Goal: Information Seeking & Learning: Find specific fact

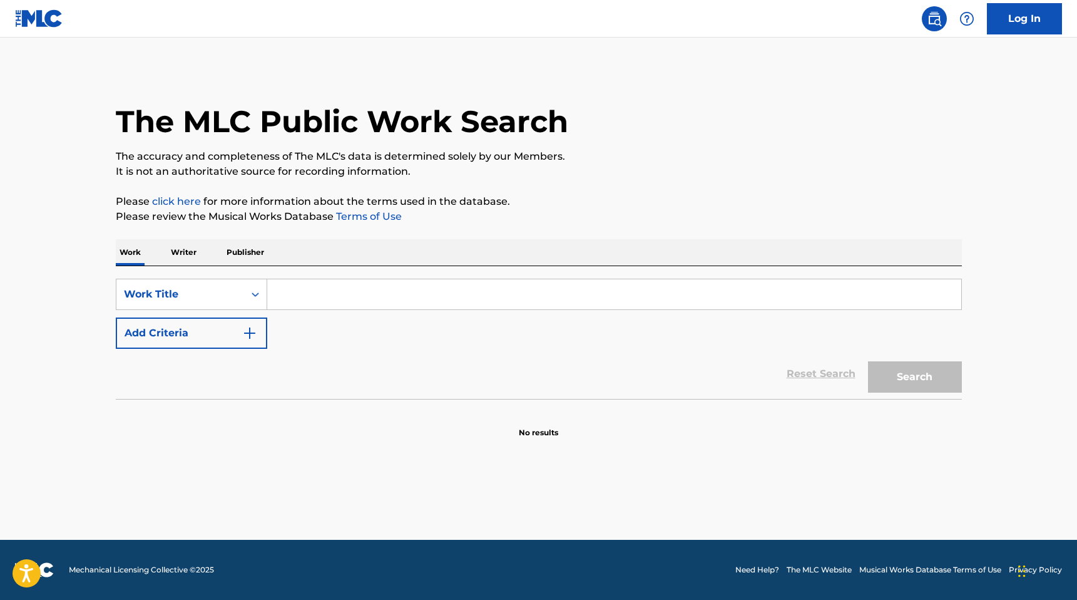
click at [305, 300] on input "Search Form" at bounding box center [614, 294] width 694 height 30
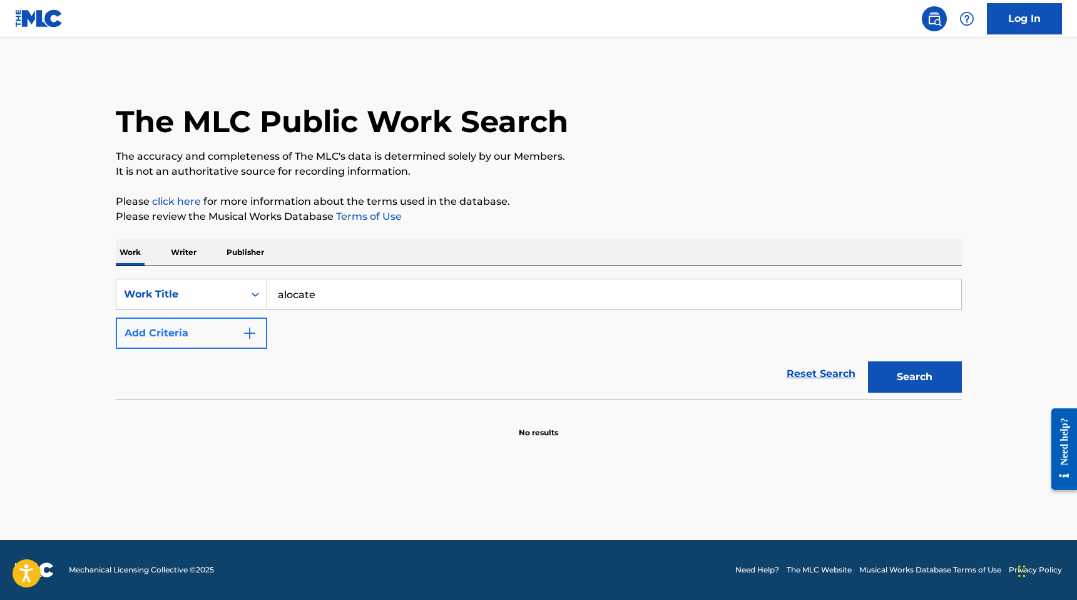
type input "alocate"
click at [254, 340] on button "Add Criteria" at bounding box center [191, 332] width 151 height 31
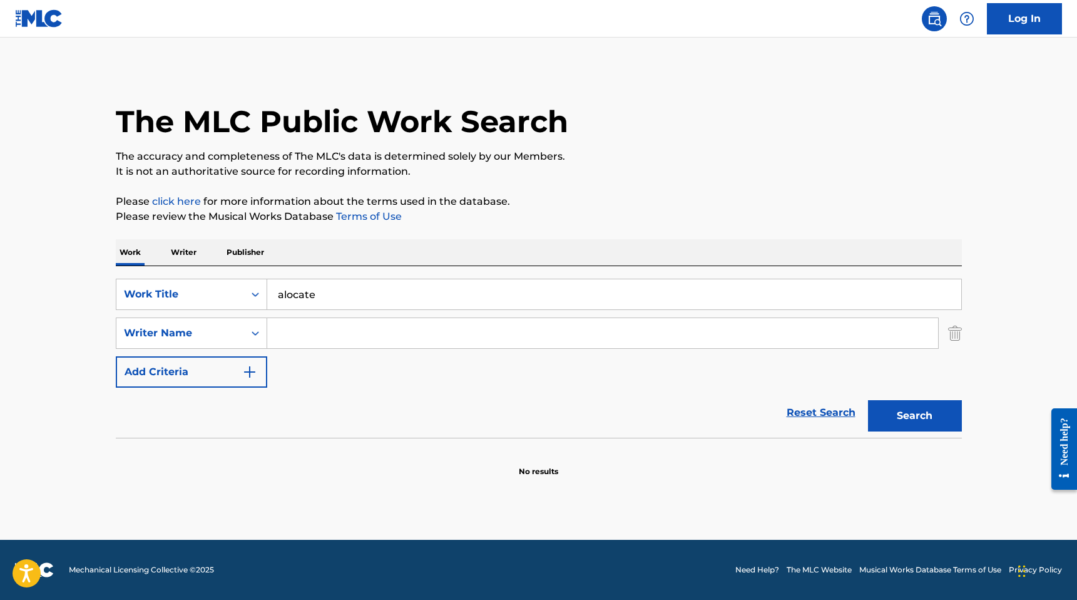
click at [339, 337] on input "Search Form" at bounding box center [602, 333] width 671 height 30
type input "[PERSON_NAME]"
click at [868, 400] on button "Search" at bounding box center [915, 415] width 94 height 31
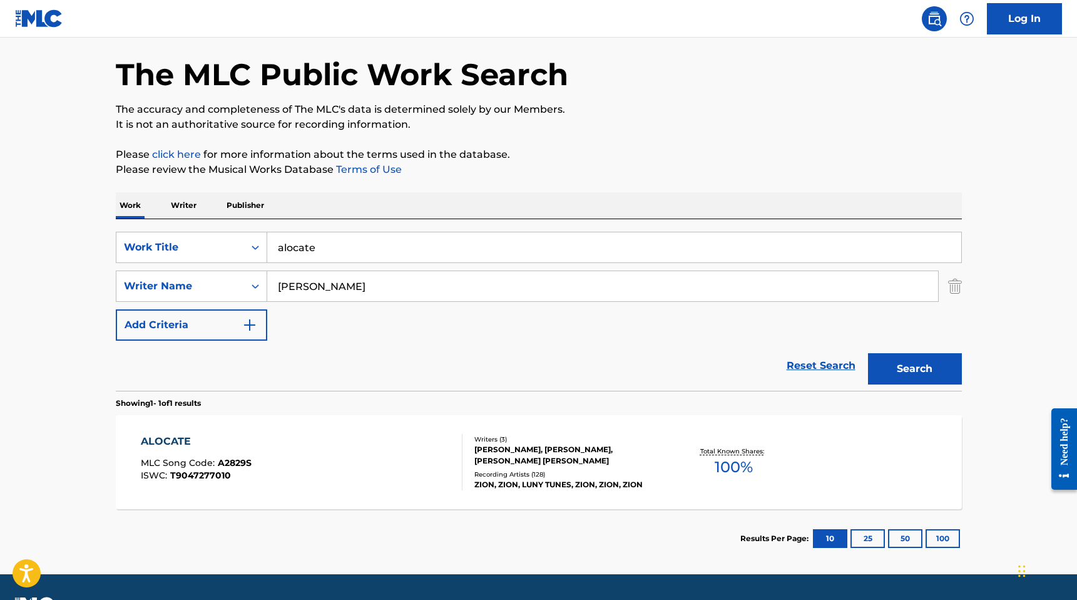
scroll to position [56, 0]
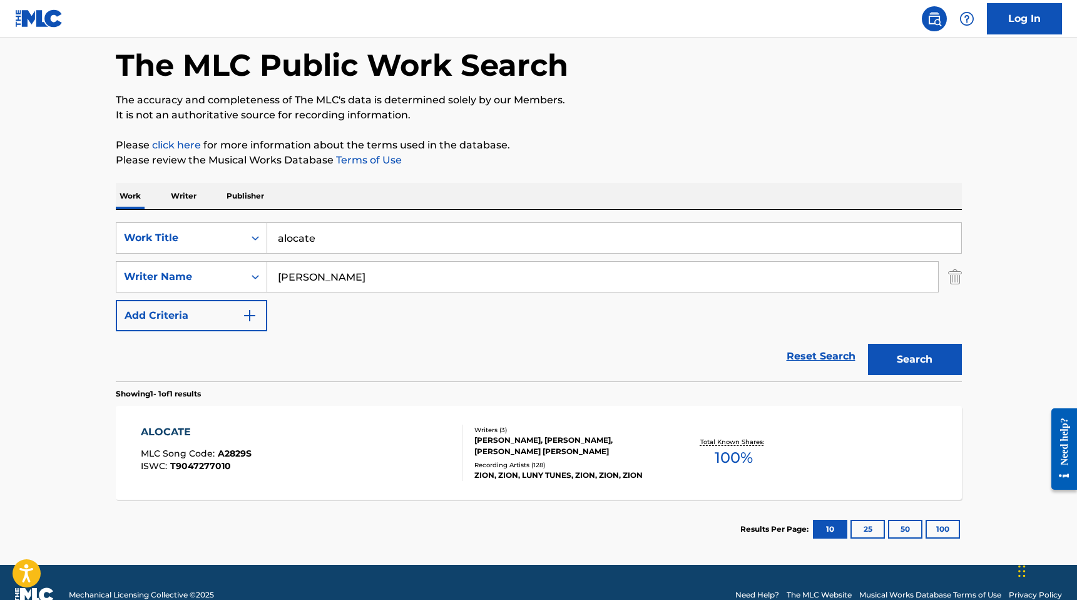
click at [347, 434] on div "ALOCATE MLC Song Code : A2829S ISWC : T9047277010" at bounding box center [302, 452] width 322 height 56
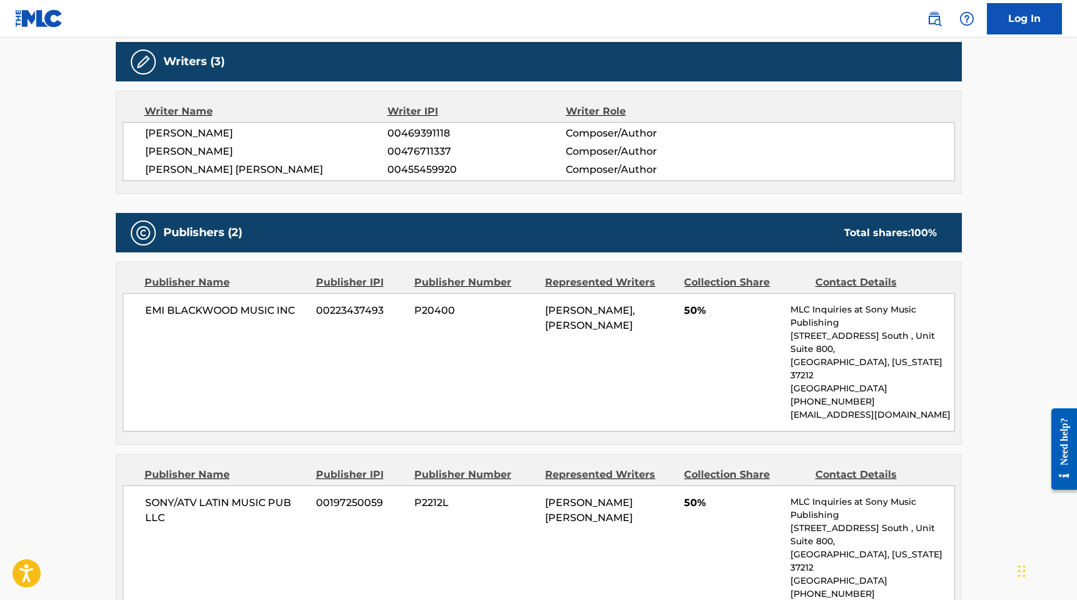
scroll to position [398, 0]
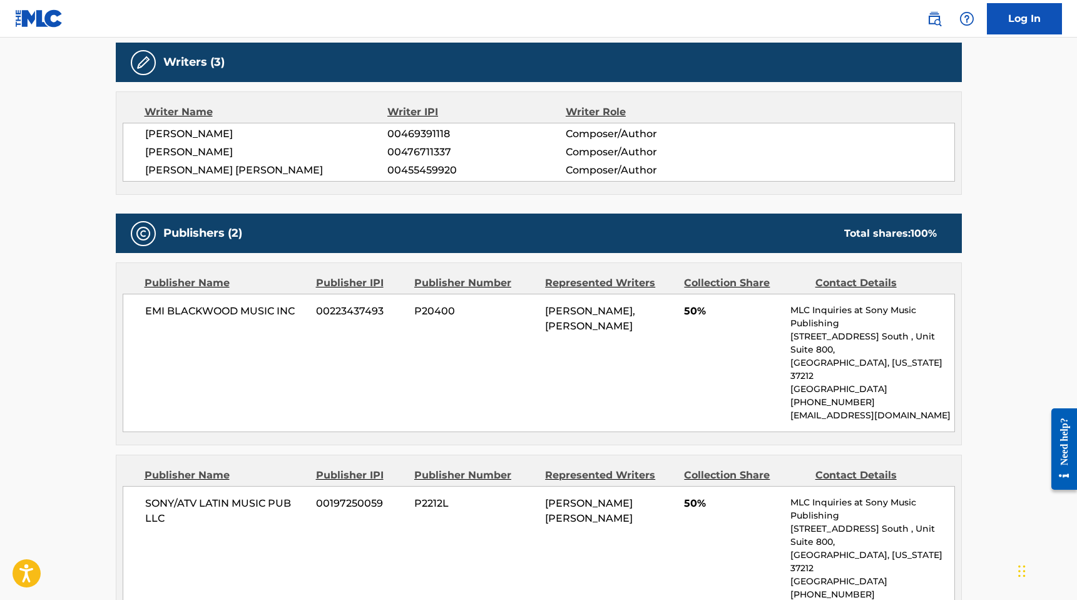
drag, startPoint x: 258, startPoint y: 153, endPoint x: 100, endPoint y: 152, distance: 158.3
click at [101, 152] on div "< Back to public search results Copy work link ALOCATE Work Detail Member Work …" at bounding box center [539, 387] width 876 height 1432
copy span "[PERSON_NAME]"
